Goal: Register for event/course

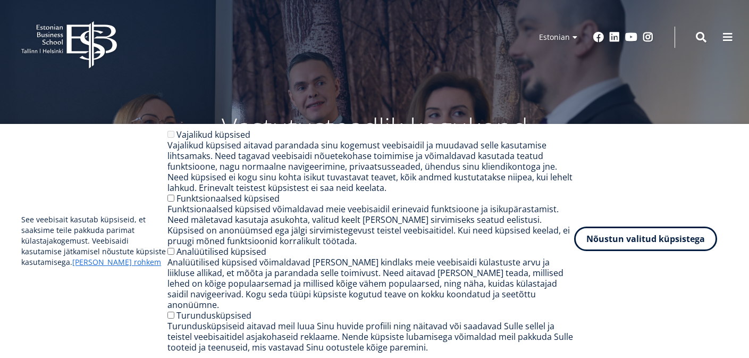
click at [605, 236] on button "Nõustun valitud küpsistega" at bounding box center [645, 239] width 143 height 24
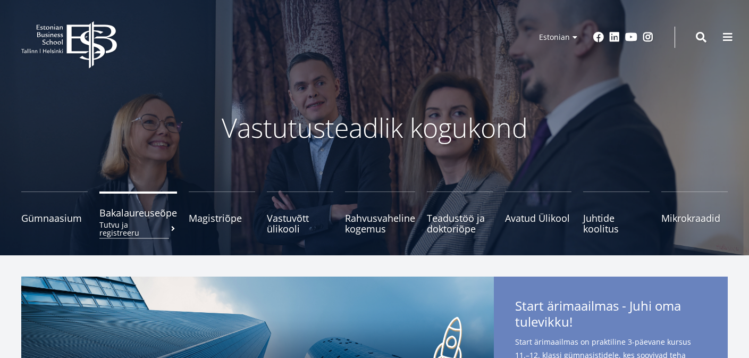
click at [136, 219] on link "Bakalaureuseõpe Tutvu ja registreeru" at bounding box center [138, 212] width 78 height 43
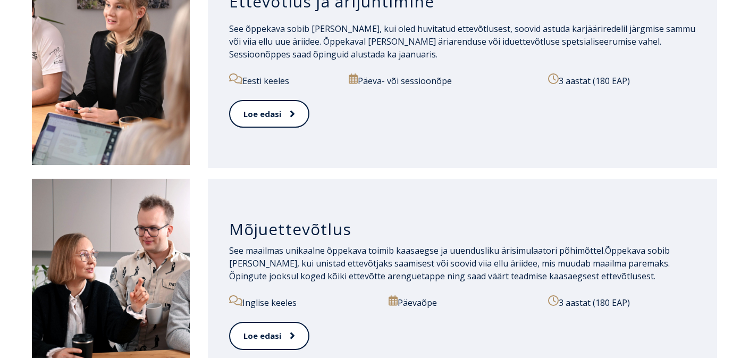
scroll to position [804, 0]
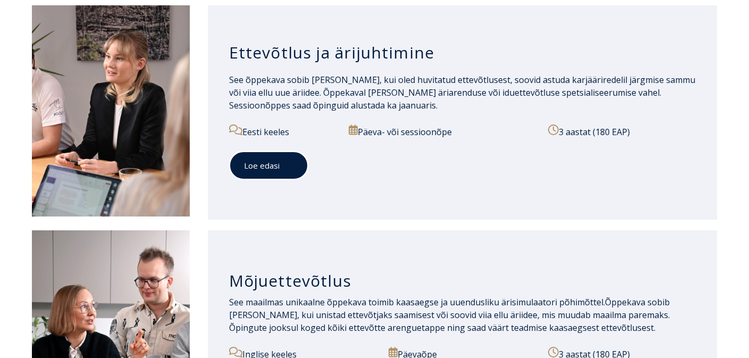
click at [292, 166] on icon at bounding box center [290, 165] width 5 height 11
